Goal: Task Accomplishment & Management: Complete application form

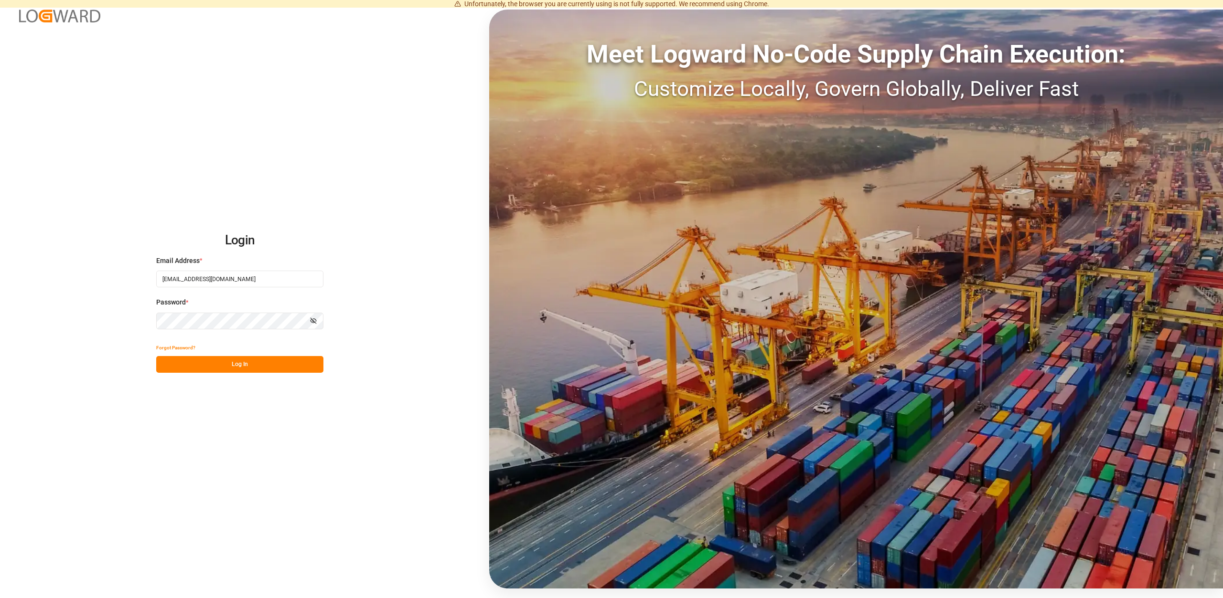
click at [264, 353] on div "Forgot Password?" at bounding box center [239, 348] width 167 height 17
click at [252, 366] on button "Log In" at bounding box center [239, 364] width 167 height 17
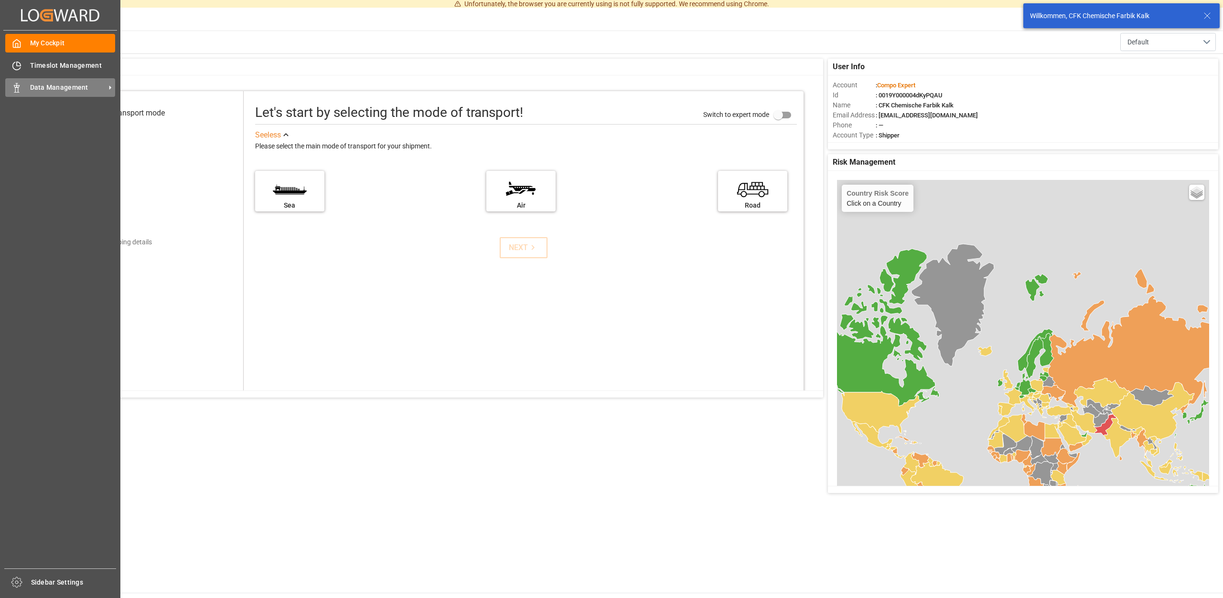
click at [60, 85] on span "Data Management" at bounding box center [67, 88] width 75 height 10
click at [92, 86] on span "Data Management" at bounding box center [67, 88] width 75 height 10
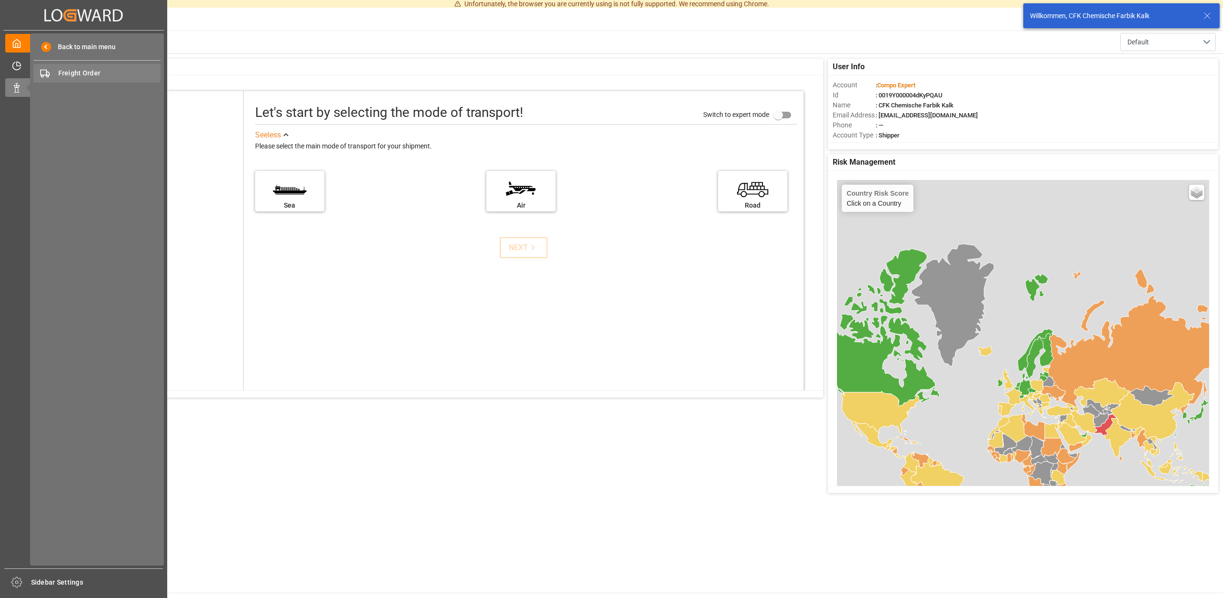
click at [85, 70] on div "Freight Order Freight Order" at bounding box center [96, 73] width 127 height 19
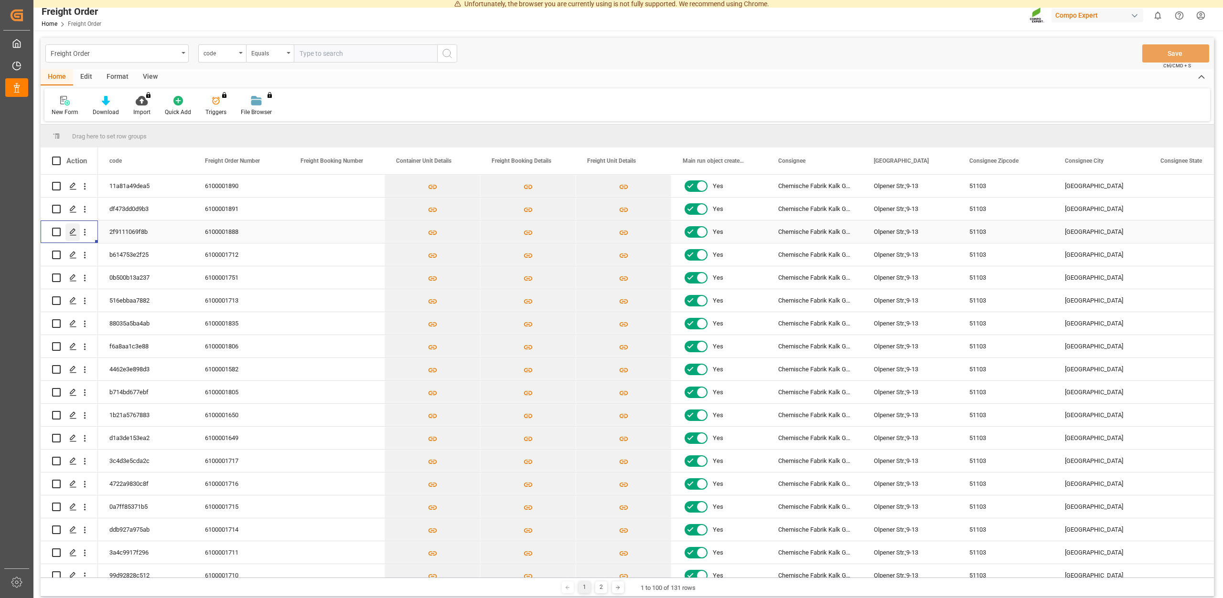
click at [72, 233] on polygon "Press SPACE to select this row." at bounding box center [72, 231] width 5 height 5
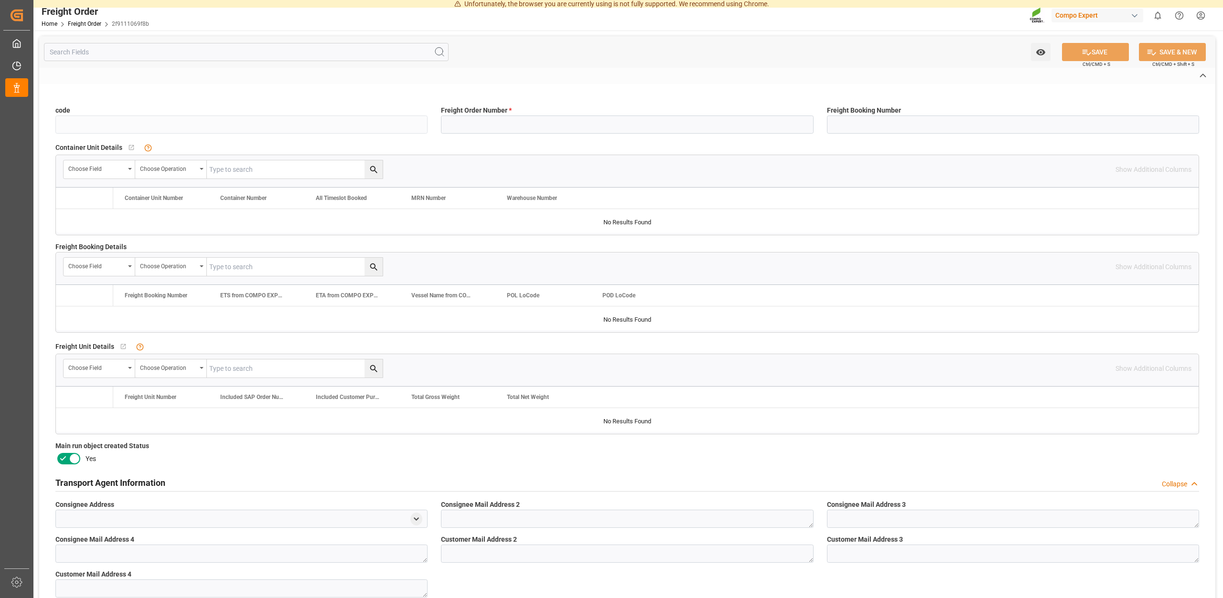
type input "2f9111069f8b"
type input "6100001888"
type input "No"
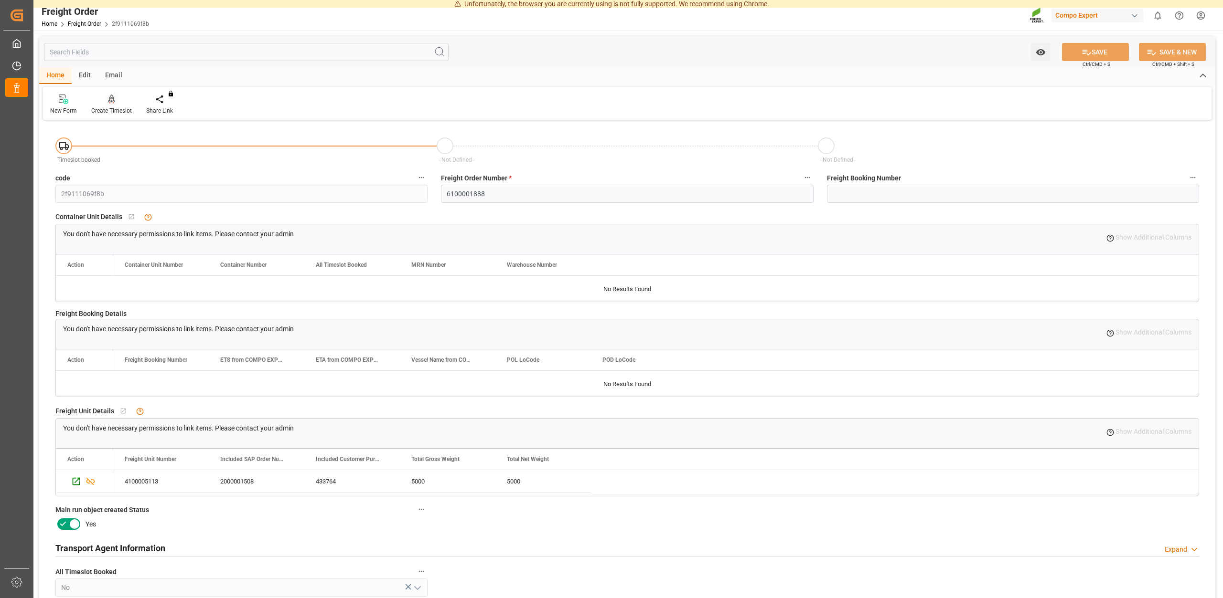
click at [116, 111] on div "Create Timeslot" at bounding box center [111, 110] width 41 height 9
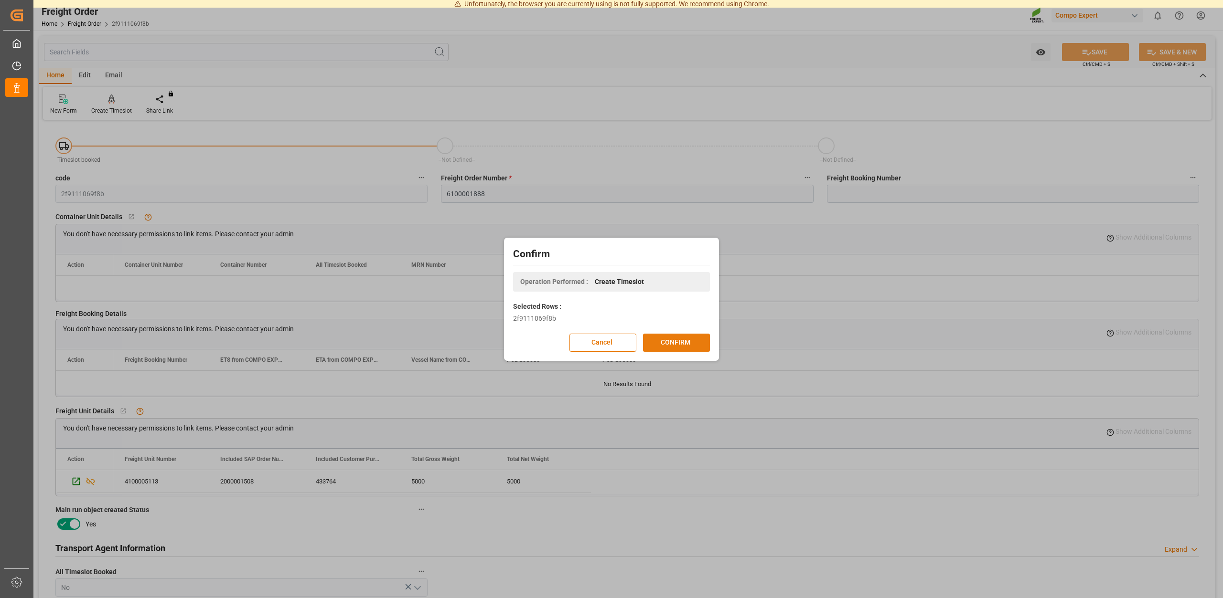
click at [663, 339] on button "CONFIRM" at bounding box center [676, 343] width 67 height 18
click at [671, 146] on div "Confirm Operation Performed : Create Timeslot Selected Rows : 2f9111069f8b Canc…" at bounding box center [611, 299] width 1223 height 598
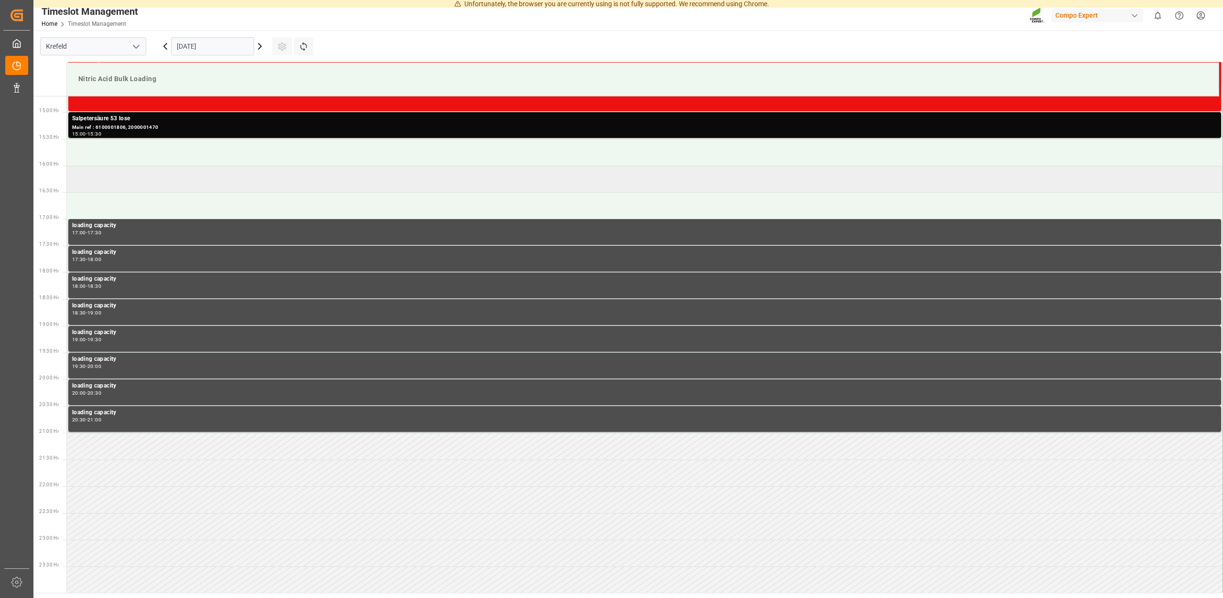
scroll to position [787, 0]
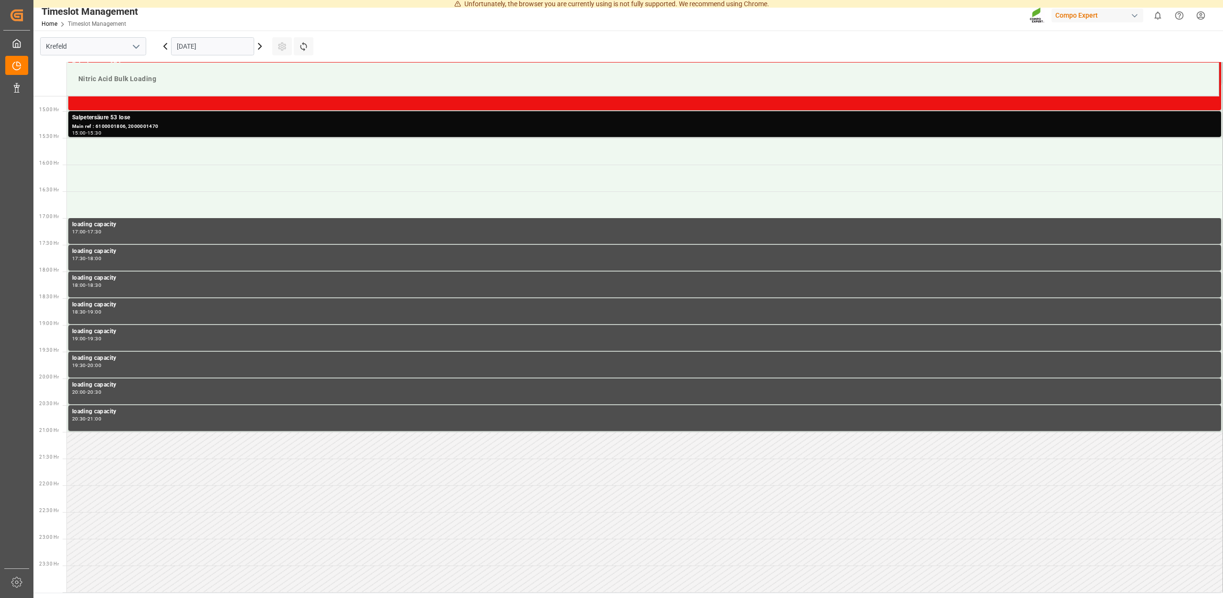
click at [213, 42] on input "[DATE]" at bounding box center [212, 46] width 83 height 18
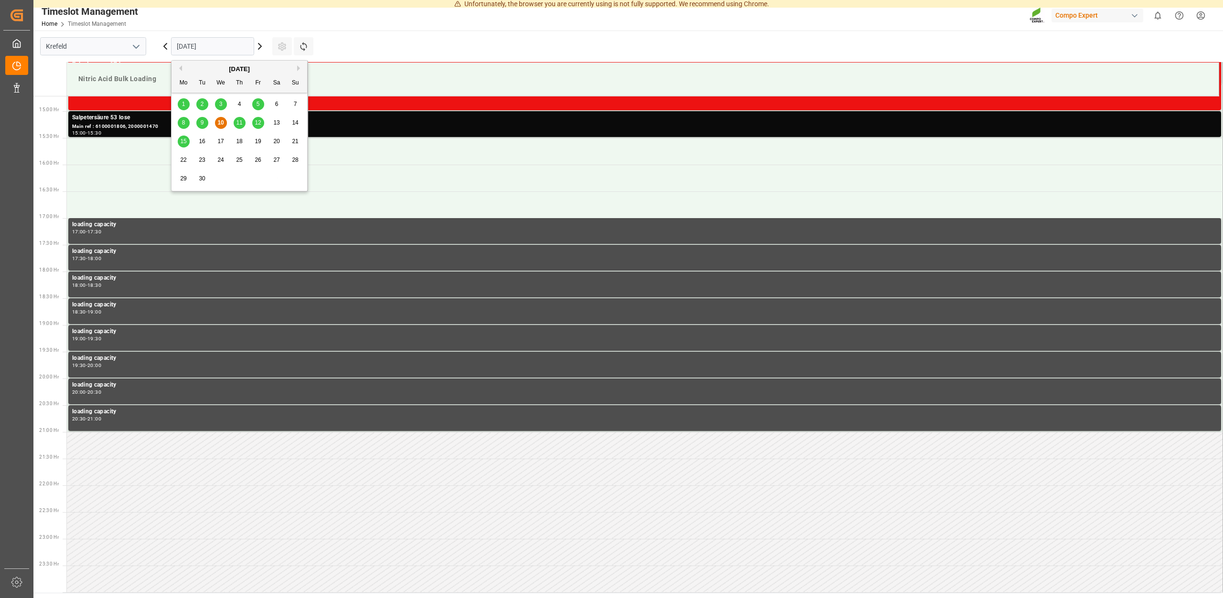
click at [245, 120] on div "11" at bounding box center [240, 122] width 12 height 11
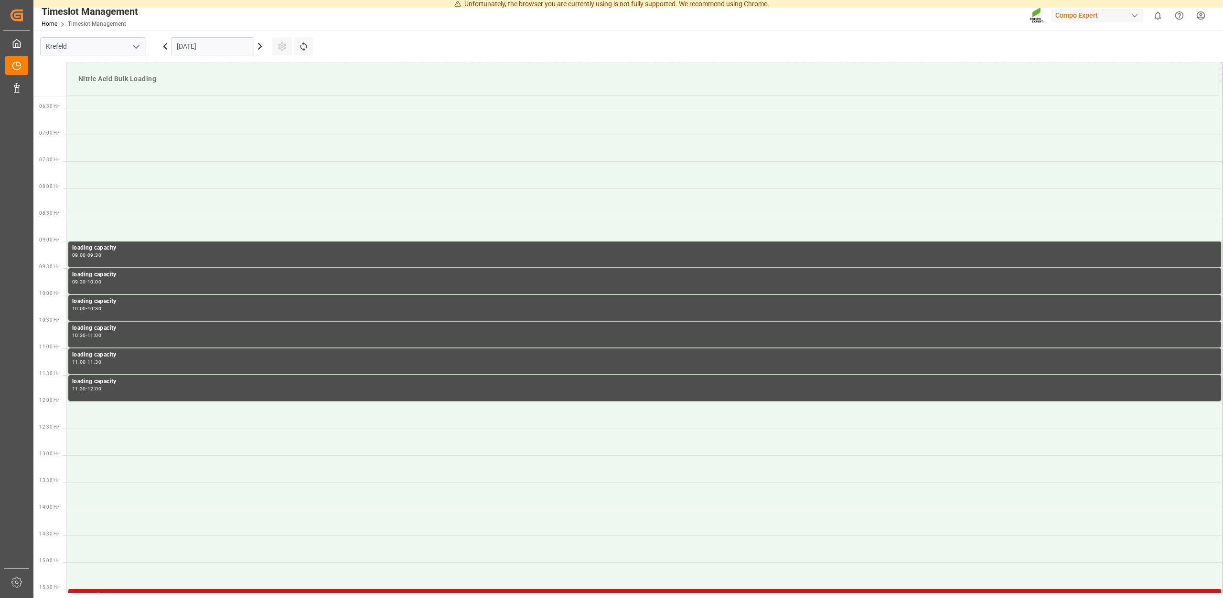
scroll to position [592, 0]
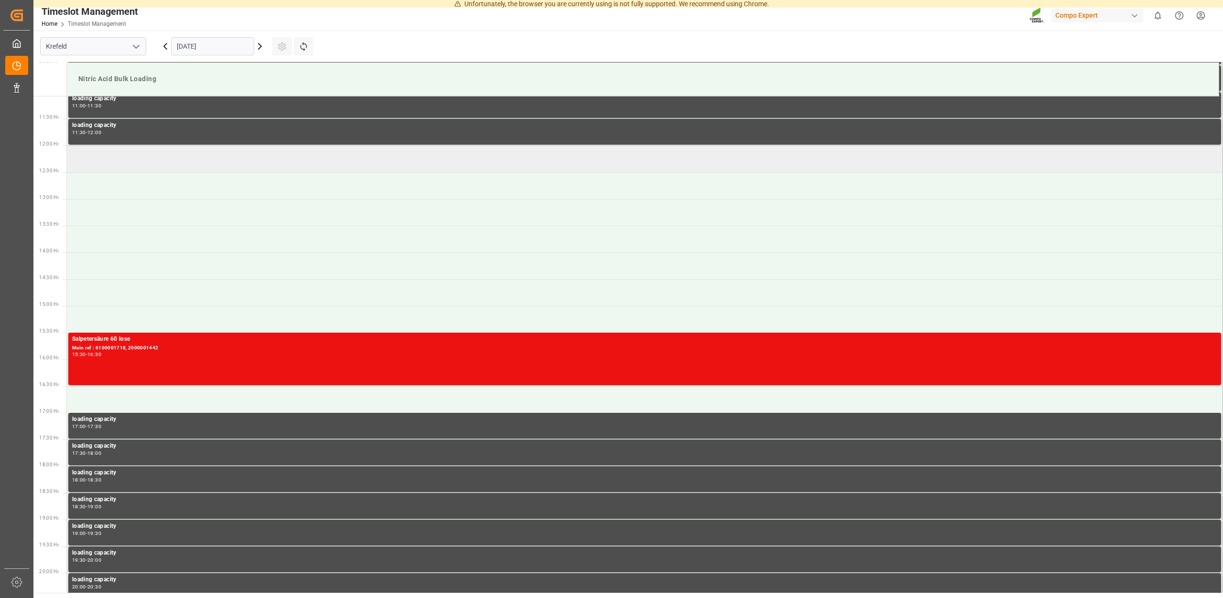
click at [108, 158] on td at bounding box center [645, 159] width 1156 height 27
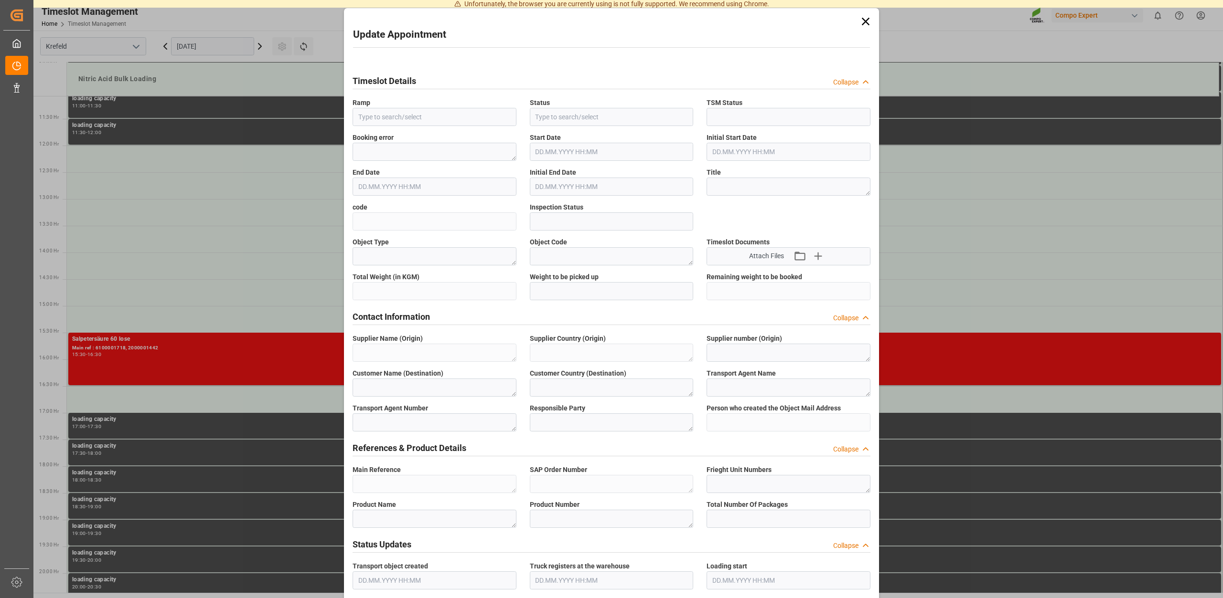
type input "Nitric Acid Bulk Loading"
type input "Transport object created"
type input "Booked"
type input "7cb03d031cf4"
type input "Open"
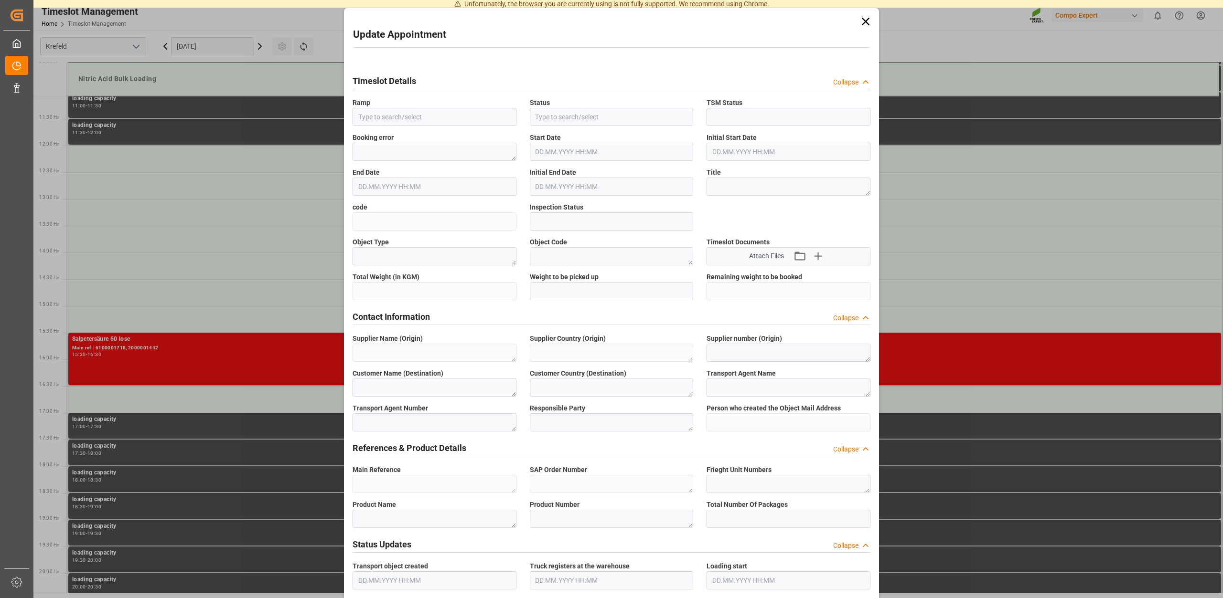
type textarea "Main-Run"
type textarea "SP_EWM"
type textarea "Chemische Fabrik Kalk GmbH"
type textarea "DE"
type textarea "Chemische Fabrik Kalk GmbH, (CFK)"
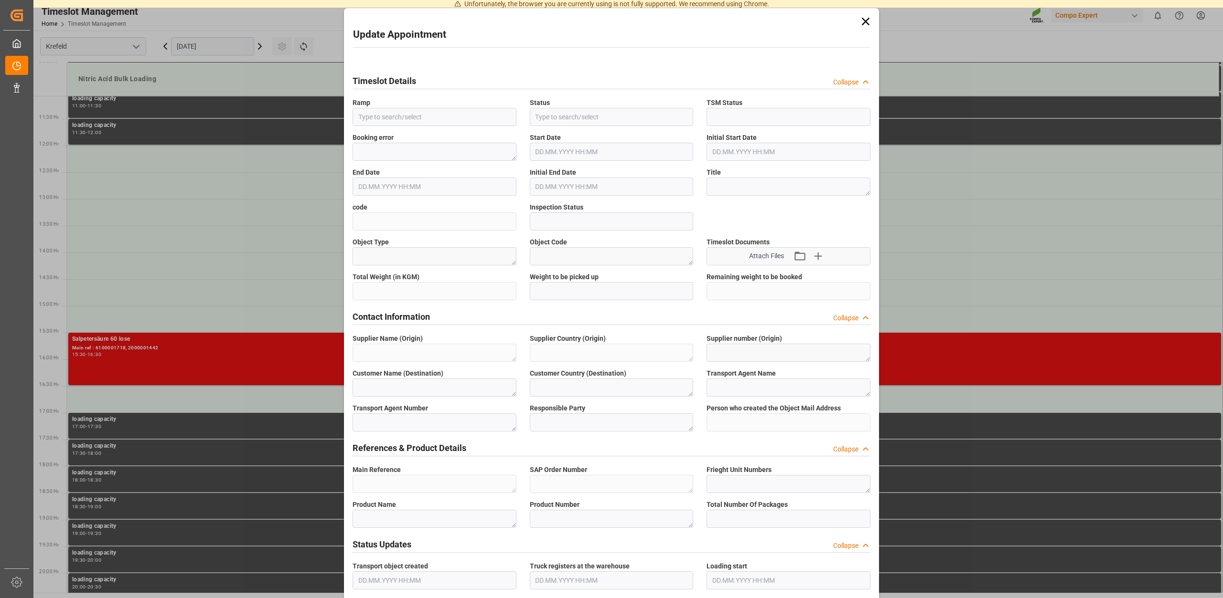
type textarea "5355955"
type textarea "Compo Expert"
type input "[PERSON_NAME][EMAIL_ADDRESS][DOMAIN_NAME]"
type textarea "6100001888"
type textarea "2000001508"
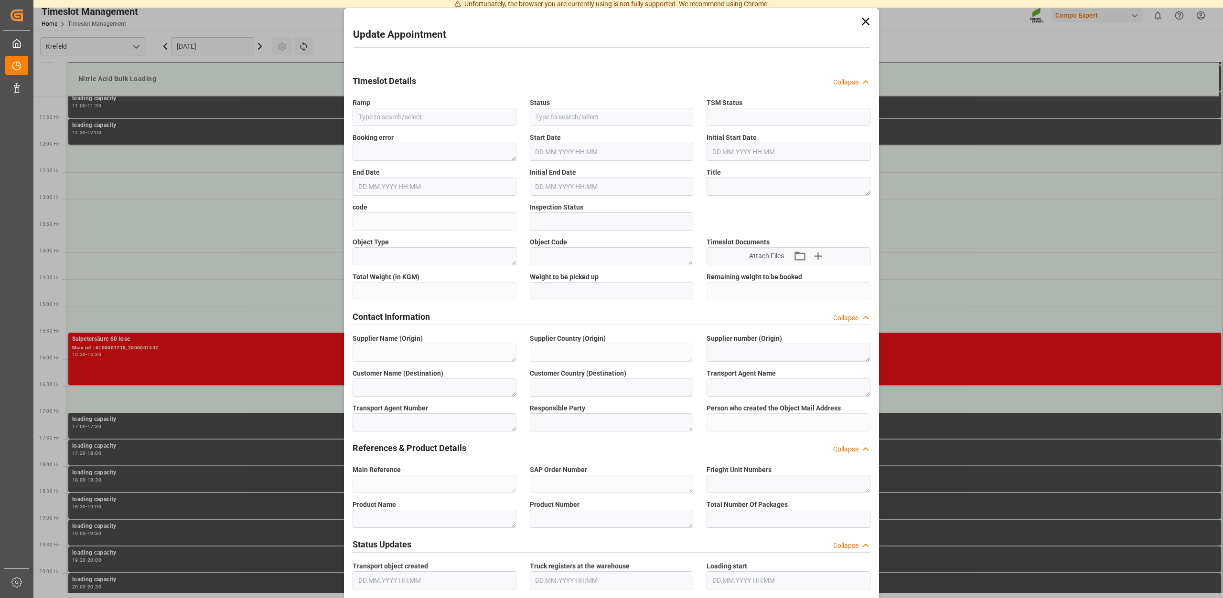
type textarea "4100005113"
type textarea "Salpetersäure 60 lose"
type textarea "1510102000"
type textarea "Z100"
type textarea "3200"
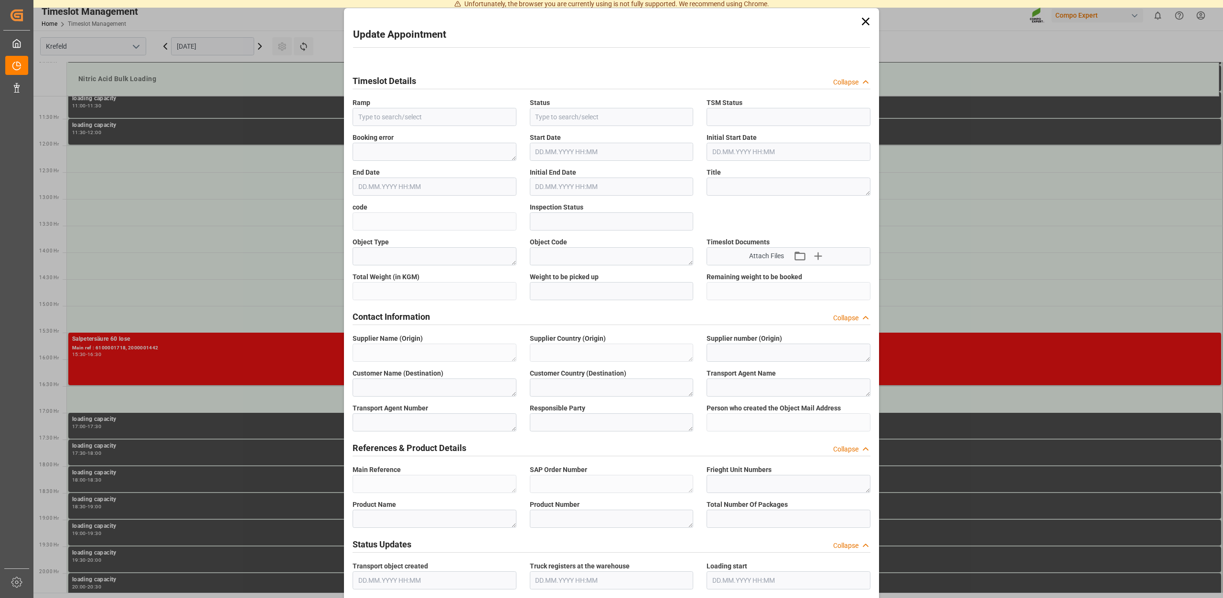
type input "6100001888"
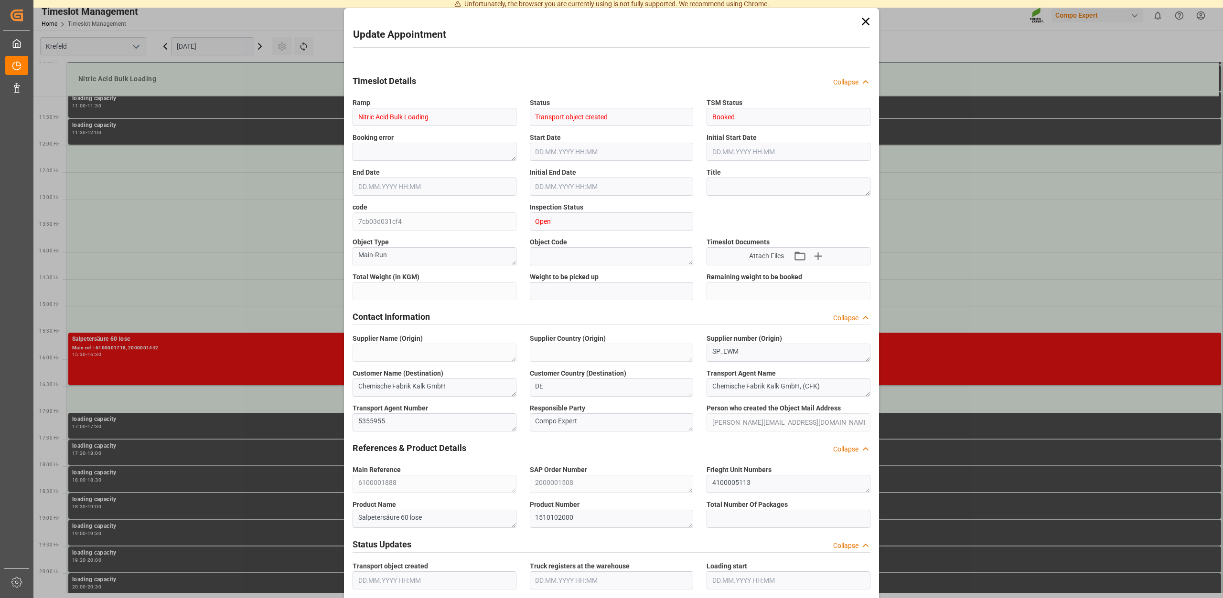
type input "5000"
type input "0"
type input "[DATE] 12:00"
type input "[DATE] 12:30"
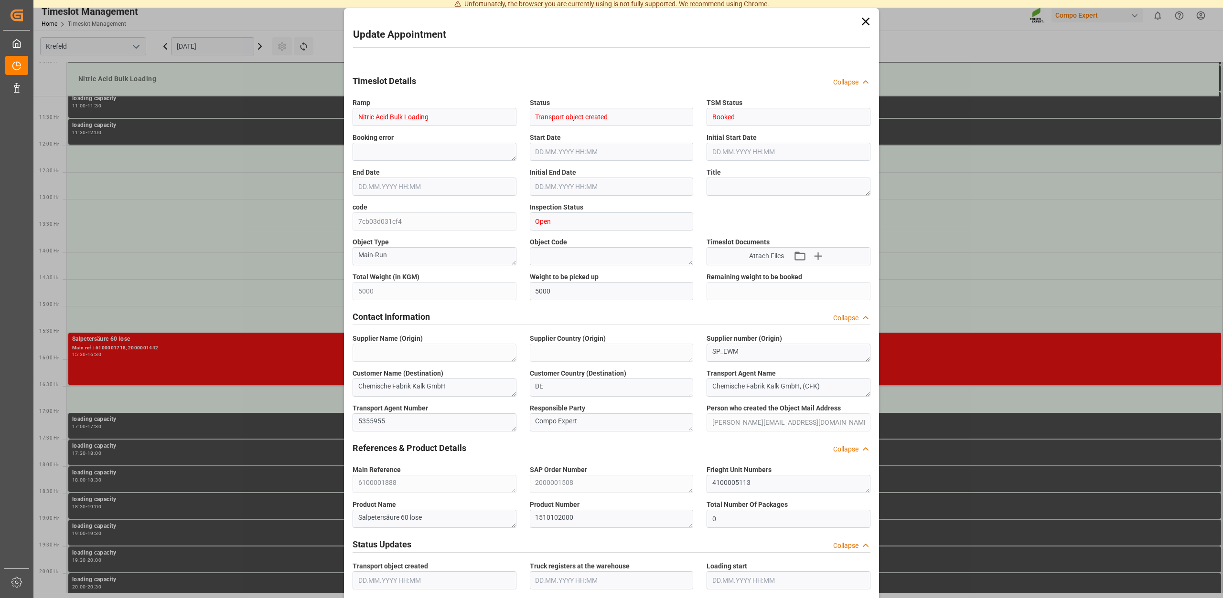
type input "[DATE] 15:09"
type input "[DATE] 13:48"
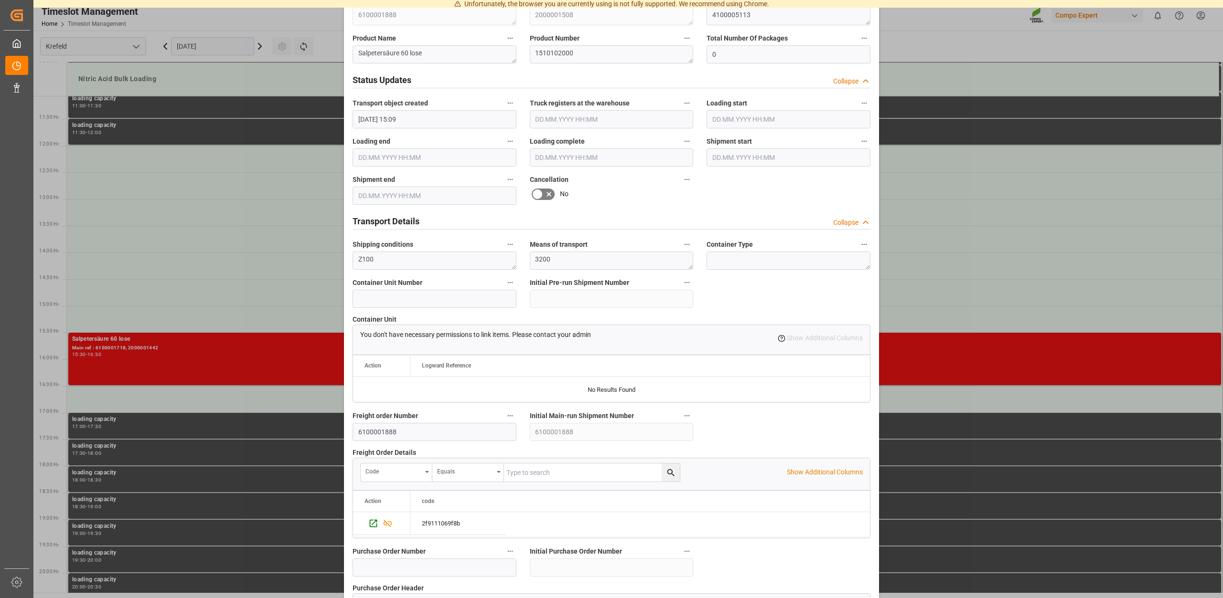
scroll to position [725, 0]
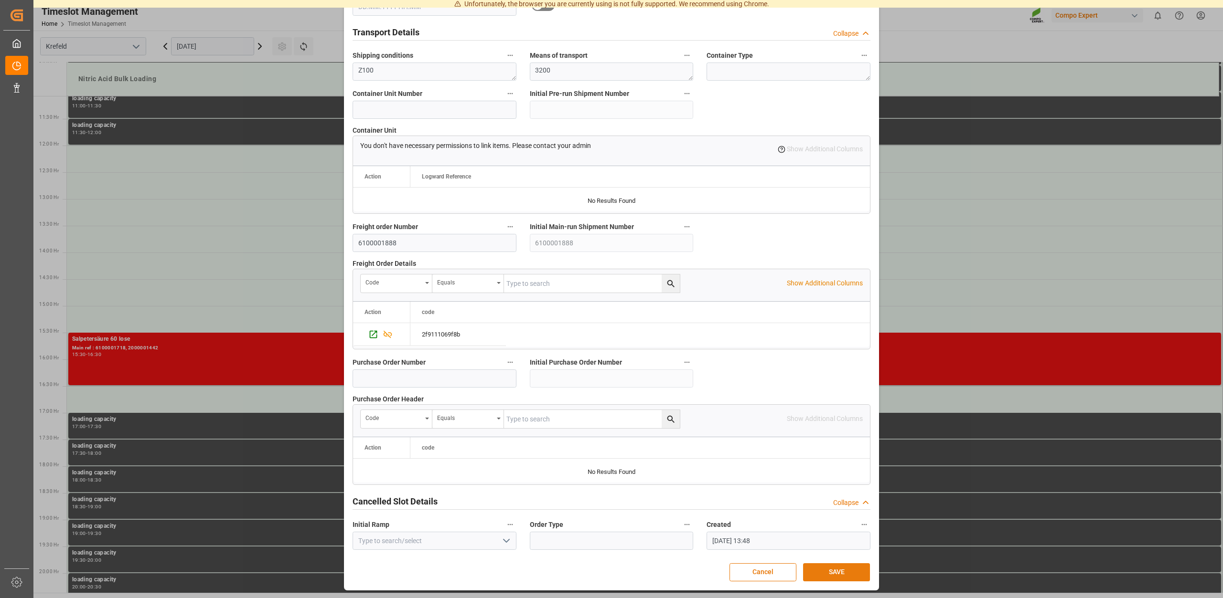
click at [835, 569] on button "SAVE" at bounding box center [836, 573] width 67 height 18
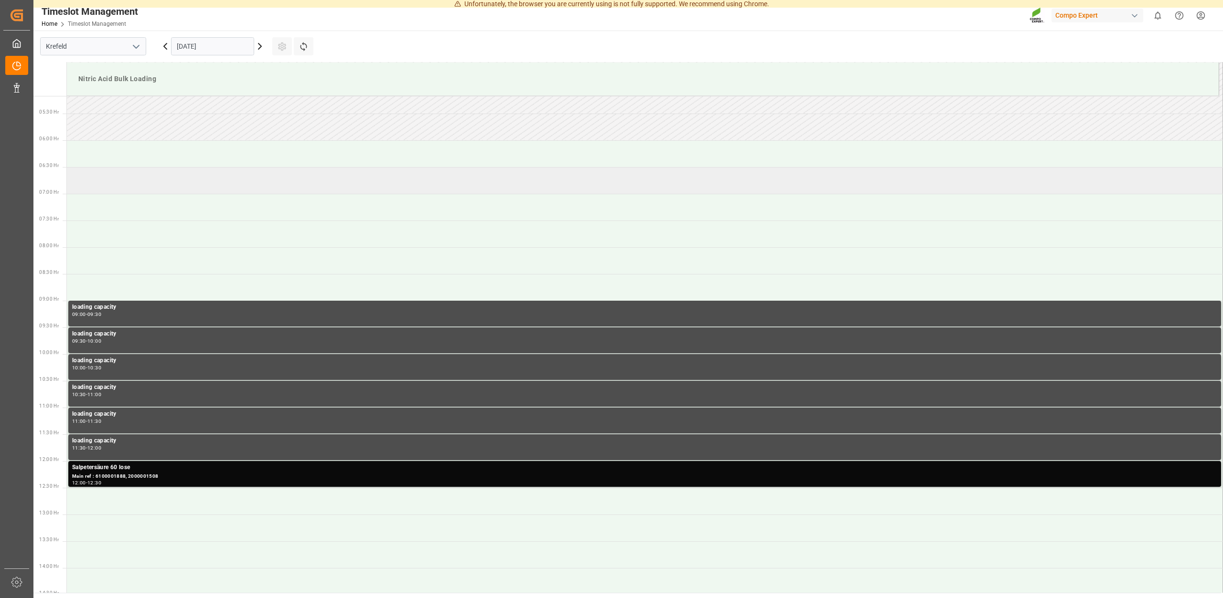
scroll to position [241, 0]
